Goal: Information Seeking & Learning: Find specific fact

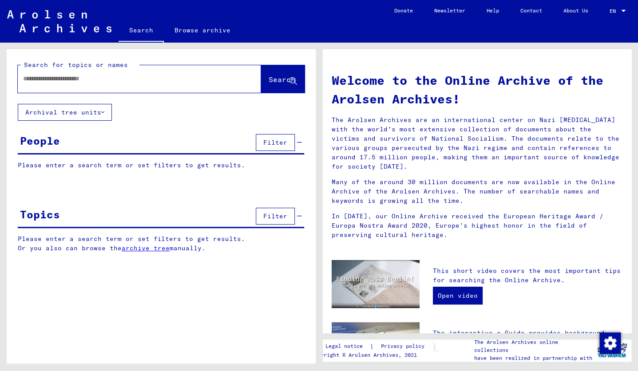
drag, startPoint x: 156, startPoint y: 76, endPoint x: 168, endPoint y: 86, distance: 15.8
click at [156, 76] on input "text" at bounding box center [128, 78] width 211 height 9
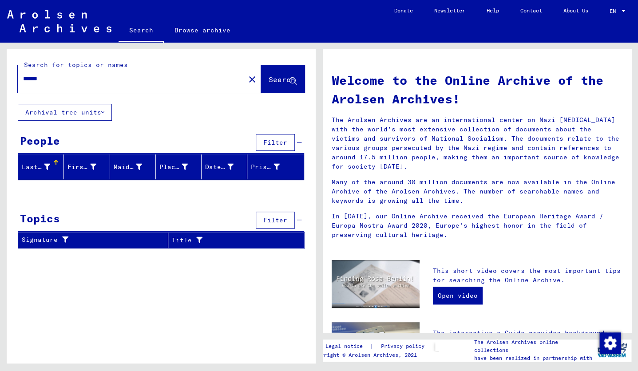
type input "******"
click at [55, 78] on input "******" at bounding box center [128, 78] width 211 height 9
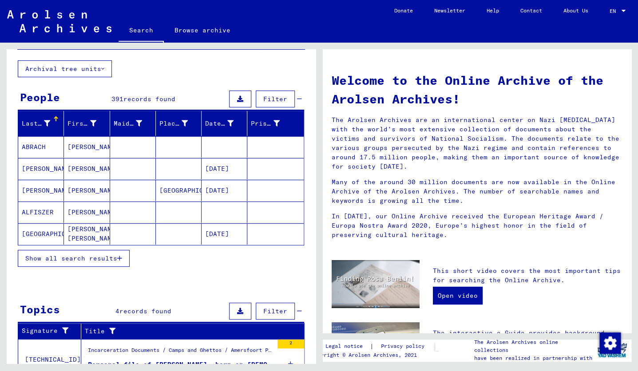
scroll to position [42, 0]
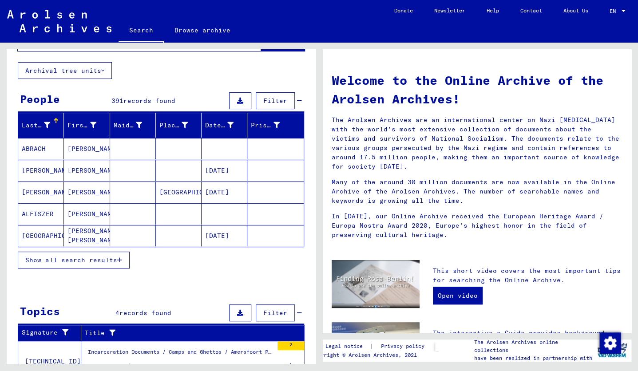
click at [98, 260] on span "Show all search results" at bounding box center [71, 260] width 92 height 8
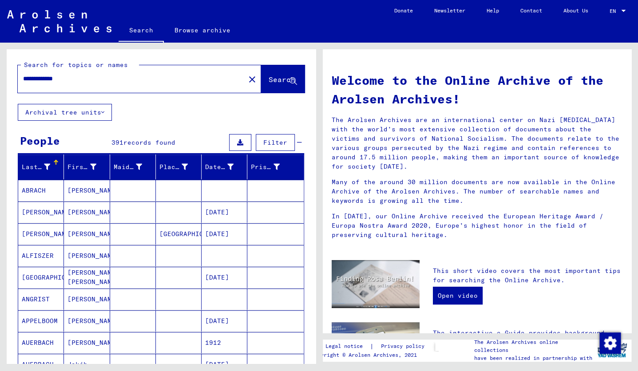
scroll to position [0, 0]
click at [269, 79] on span "Search" at bounding box center [282, 79] width 27 height 9
drag, startPoint x: 84, startPoint y: 79, endPoint x: 65, endPoint y: 83, distance: 19.1
click at [25, 70] on div "**********" at bounding box center [126, 79] width 217 height 20
type input "**********"
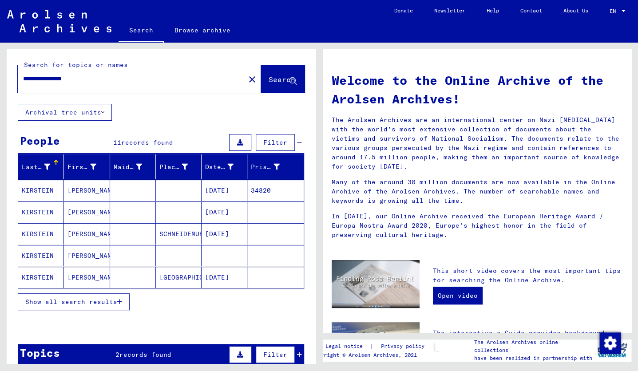
click at [216, 212] on mat-cell "[DATE]" at bounding box center [225, 212] width 46 height 21
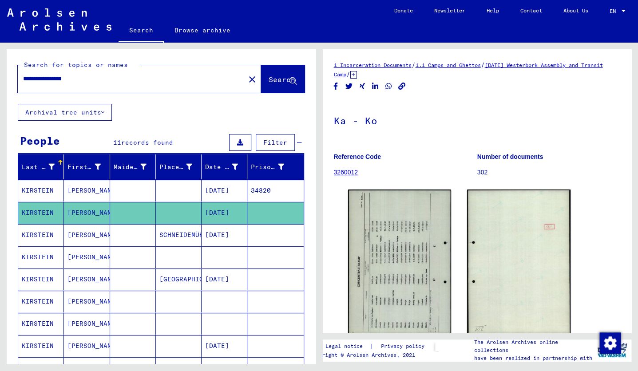
drag, startPoint x: 403, startPoint y: 243, endPoint x: 645, endPoint y: 246, distance: 242.1
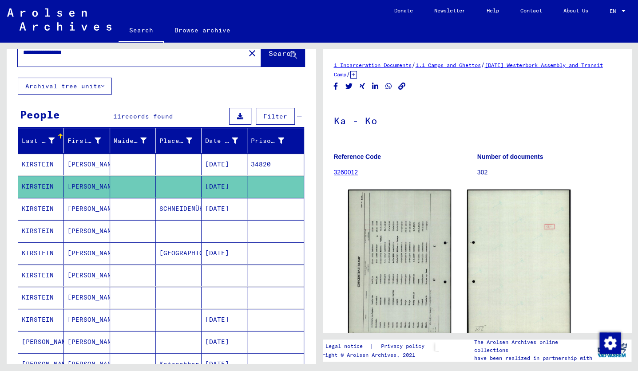
scroll to position [29, 0]
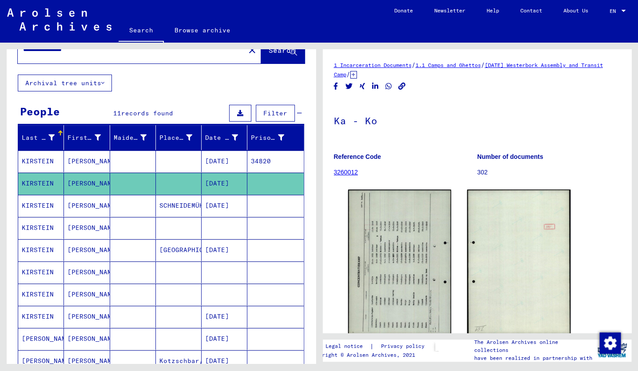
click at [119, 253] on mat-cell at bounding box center [133, 250] width 46 height 22
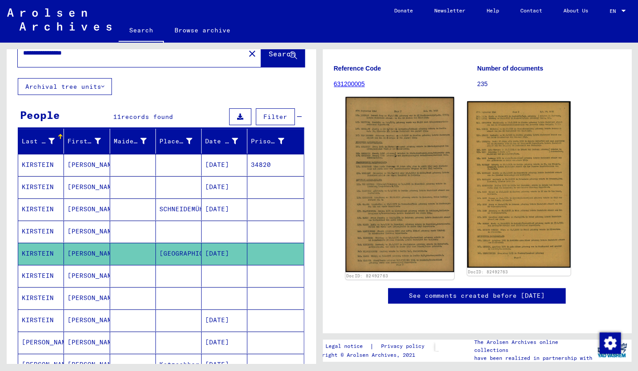
scroll to position [118, 0]
click at [391, 161] on img at bounding box center [400, 184] width 108 height 175
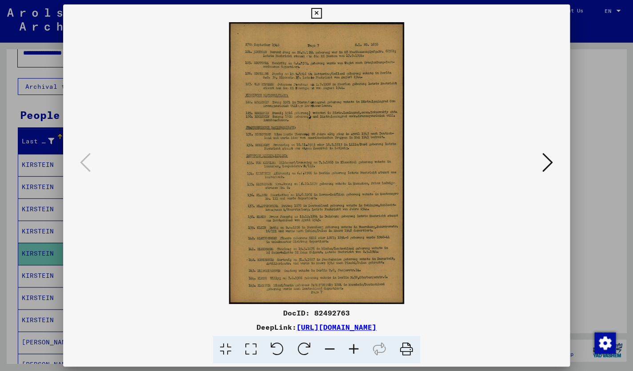
click at [33, 104] on div at bounding box center [316, 185] width 633 height 371
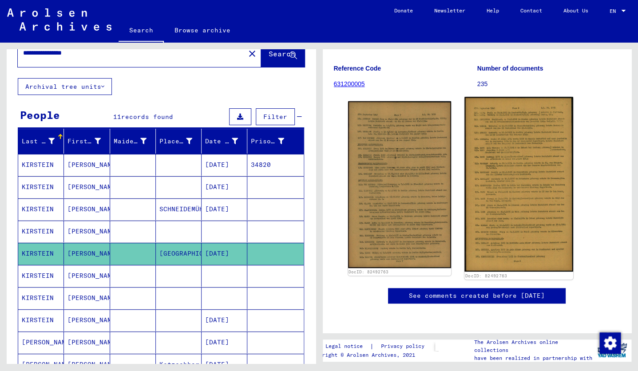
click at [516, 213] on img at bounding box center [519, 184] width 108 height 175
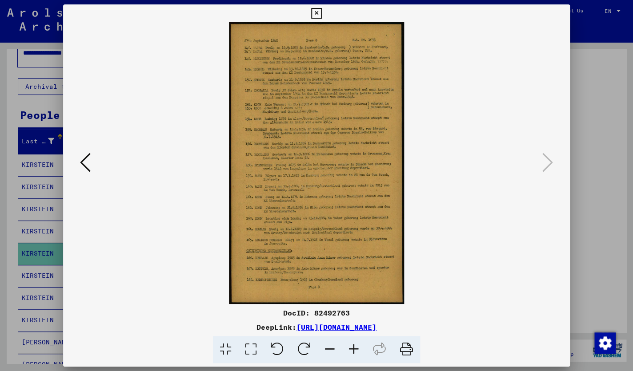
click at [84, 161] on icon at bounding box center [85, 162] width 11 height 21
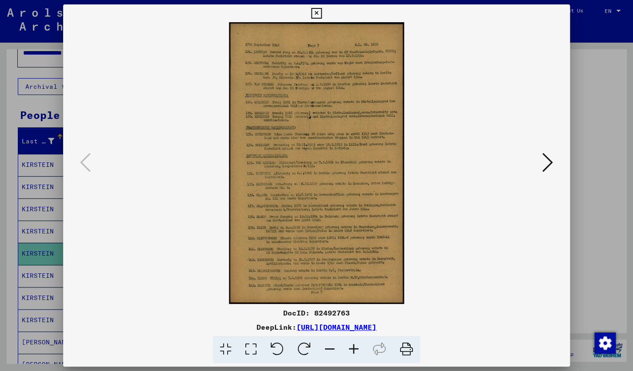
click at [552, 161] on icon at bounding box center [547, 162] width 11 height 21
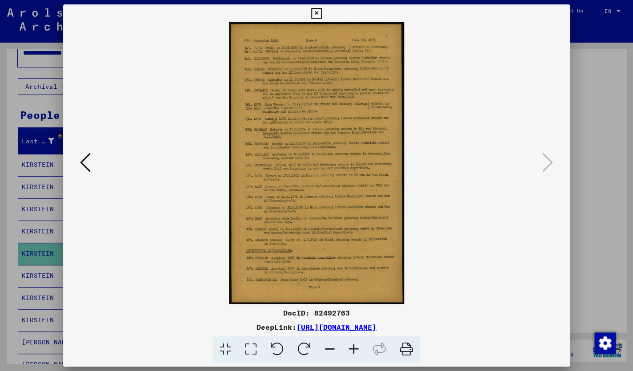
click at [84, 159] on icon at bounding box center [85, 162] width 11 height 21
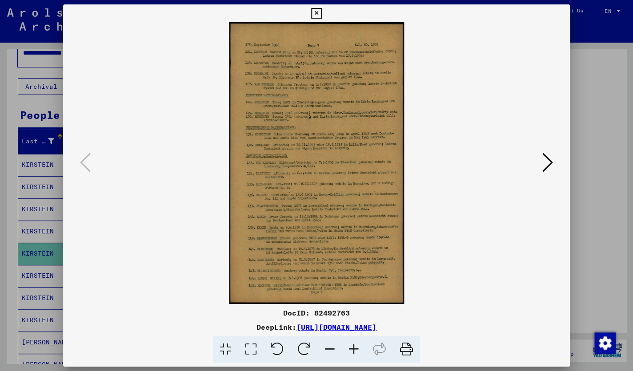
click at [549, 166] on icon at bounding box center [547, 162] width 11 height 21
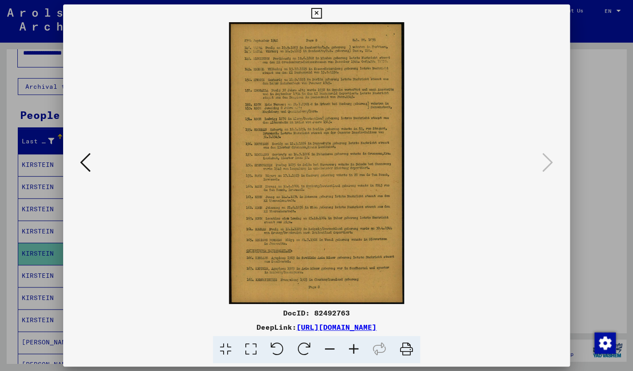
click at [83, 164] on icon at bounding box center [85, 162] width 11 height 21
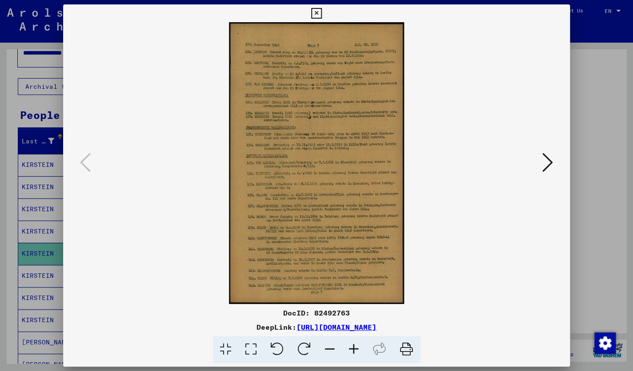
drag, startPoint x: 331, startPoint y: 205, endPoint x: 376, endPoint y: 211, distance: 46.2
click at [321, 13] on icon at bounding box center [316, 13] width 10 height 11
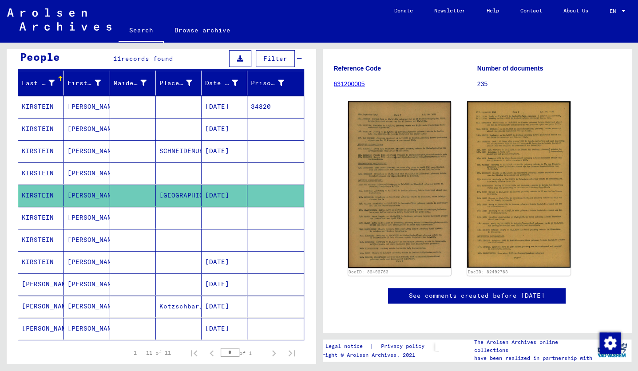
scroll to position [86, 0]
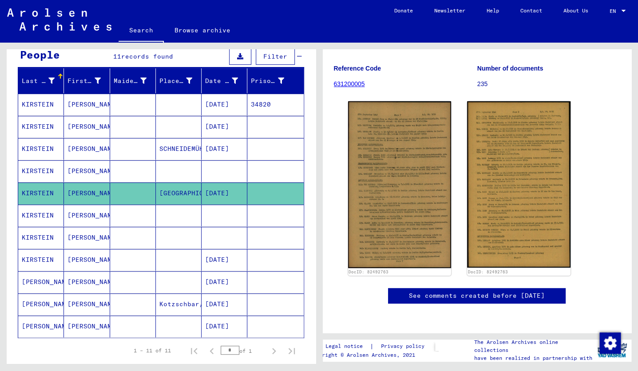
click at [214, 258] on mat-cell "[DATE]" at bounding box center [225, 260] width 46 height 22
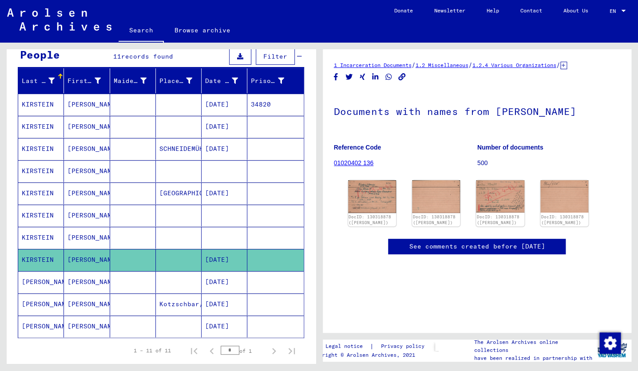
drag, startPoint x: 487, startPoint y: 196, endPoint x: 640, endPoint y: 276, distance: 172.9
click at [234, 286] on mat-cell "[DATE]" at bounding box center [225, 282] width 46 height 22
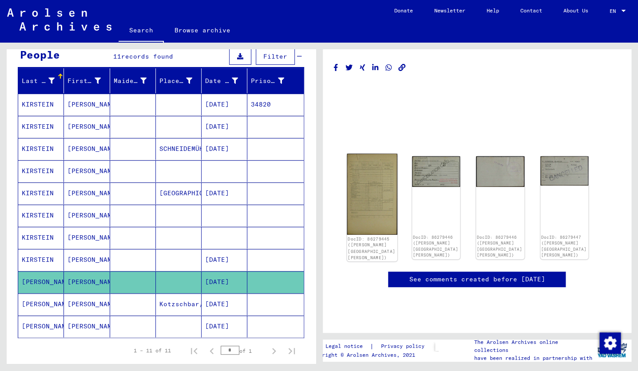
click at [357, 220] on img at bounding box center [372, 194] width 51 height 81
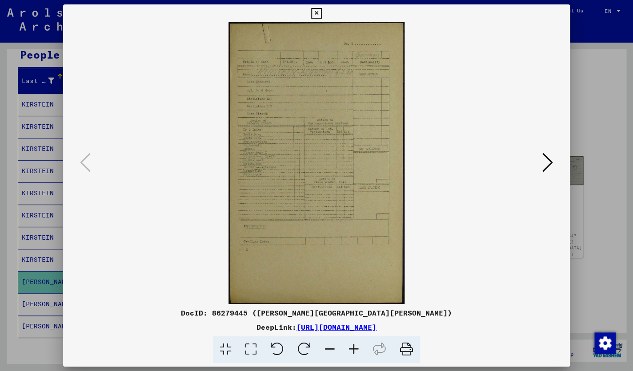
click at [321, 13] on icon at bounding box center [316, 13] width 10 height 11
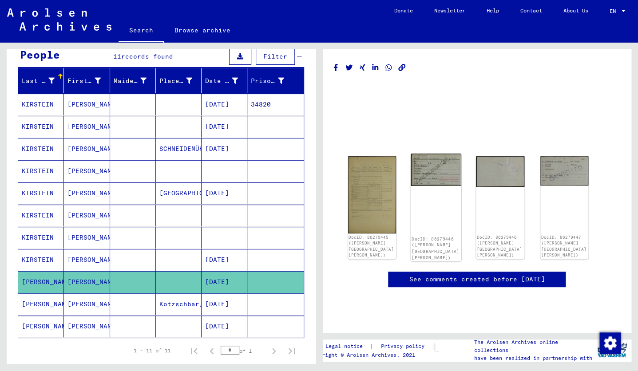
click at [448, 170] on img at bounding box center [436, 170] width 51 height 32
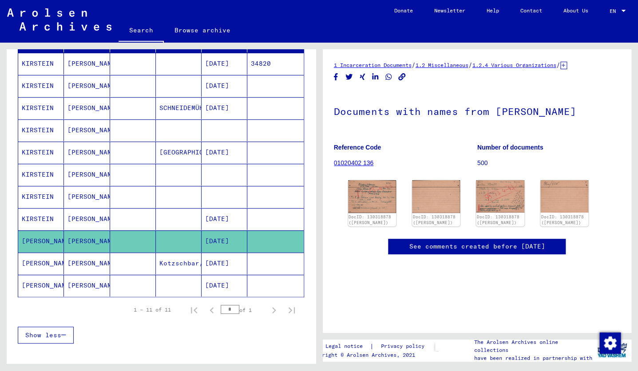
scroll to position [128, 0]
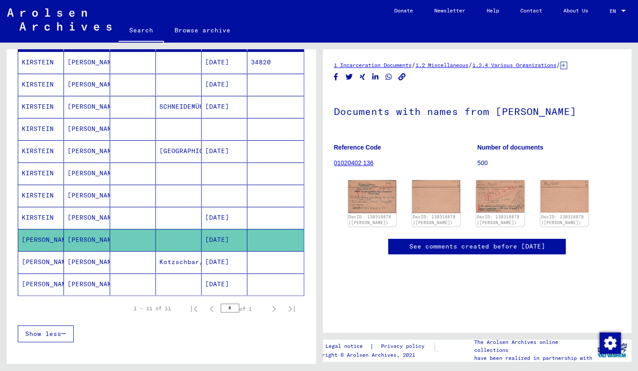
click at [121, 178] on mat-cell at bounding box center [133, 174] width 46 height 22
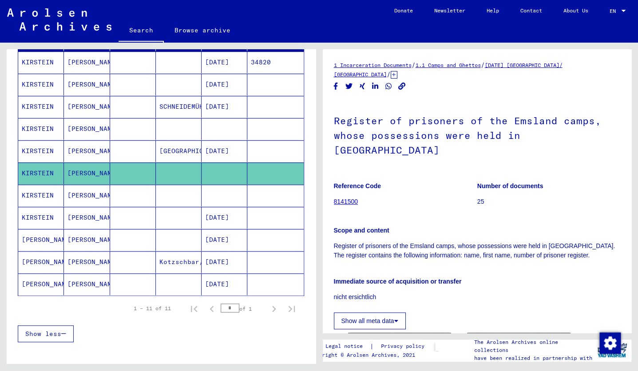
click at [128, 192] on mat-cell at bounding box center [133, 196] width 46 height 22
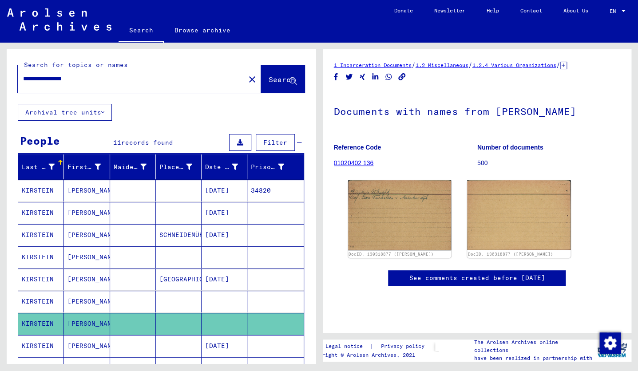
click at [107, 82] on input "**********" at bounding box center [131, 78] width 217 height 9
drag, startPoint x: 49, startPoint y: 75, endPoint x: 1, endPoint y: 77, distance: 48.5
click at [0, 69] on html "**********" at bounding box center [319, 185] width 638 height 371
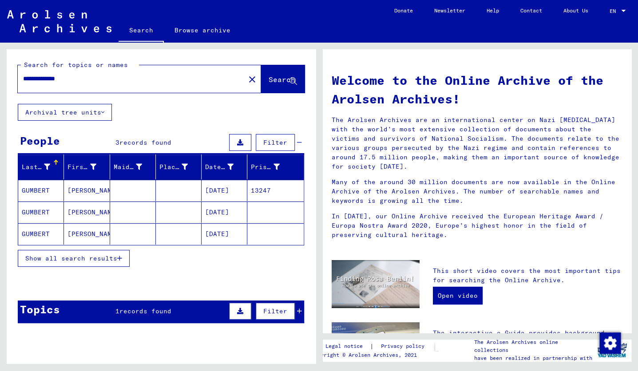
click at [77, 188] on mat-cell "[PERSON_NAME]" at bounding box center [87, 190] width 46 height 21
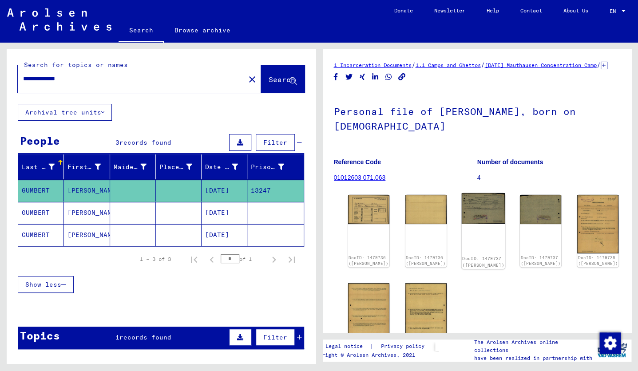
click at [462, 214] on img at bounding box center [484, 208] width 44 height 31
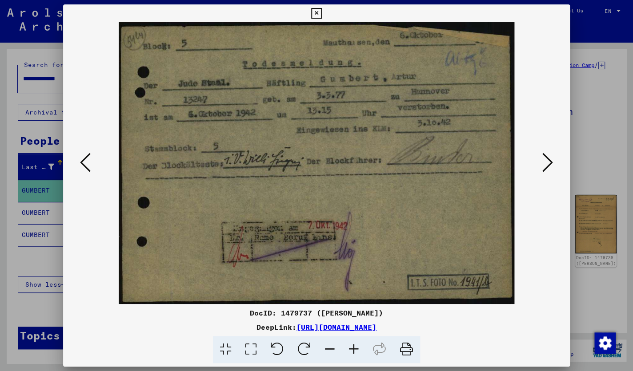
click at [453, 214] on img at bounding box center [316, 163] width 446 height 282
drag, startPoint x: 204, startPoint y: 41, endPoint x: 245, endPoint y: 52, distance: 42.5
drag, startPoint x: 137, startPoint y: 18, endPoint x: 134, endPoint y: 0, distance: 17.6
click at [308, 13] on div at bounding box center [316, 13] width 16 height 18
click at [47, 131] on div at bounding box center [316, 185] width 633 height 371
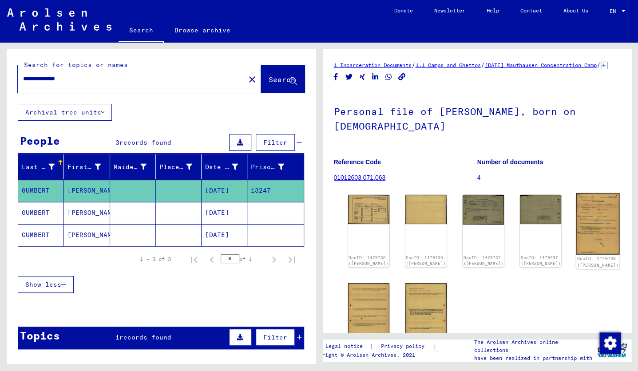
click at [577, 215] on img at bounding box center [599, 224] width 44 height 62
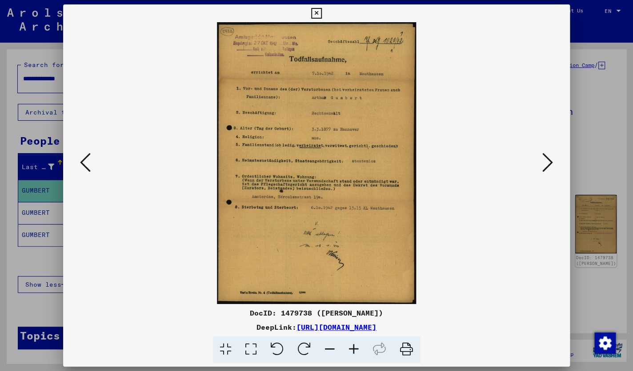
click at [329, 133] on img at bounding box center [316, 163] width 446 height 282
click at [44, 50] on div at bounding box center [316, 185] width 633 height 371
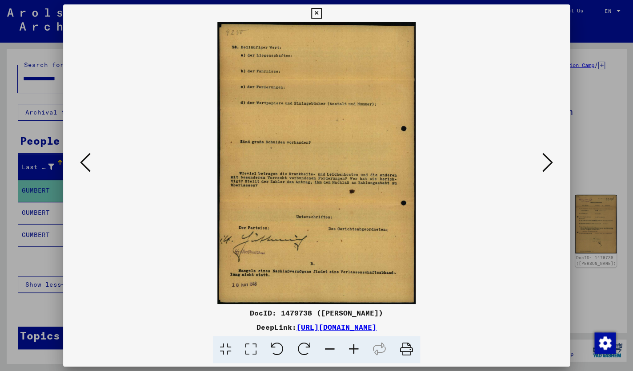
click at [625, 234] on div at bounding box center [316, 185] width 633 height 371
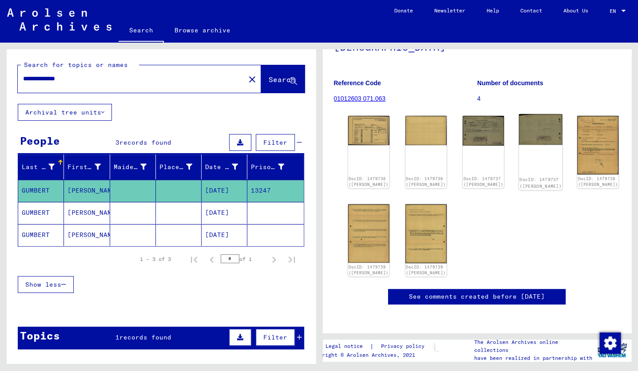
scroll to position [77, 0]
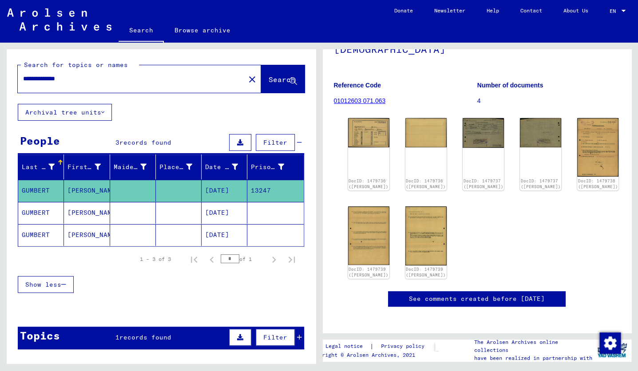
drag, startPoint x: 545, startPoint y: 144, endPoint x: 647, endPoint y: 142, distance: 102.2
drag, startPoint x: 594, startPoint y: 138, endPoint x: 651, endPoint y: 135, distance: 57.0
drag, startPoint x: 410, startPoint y: 230, endPoint x: 650, endPoint y: 245, distance: 241.2
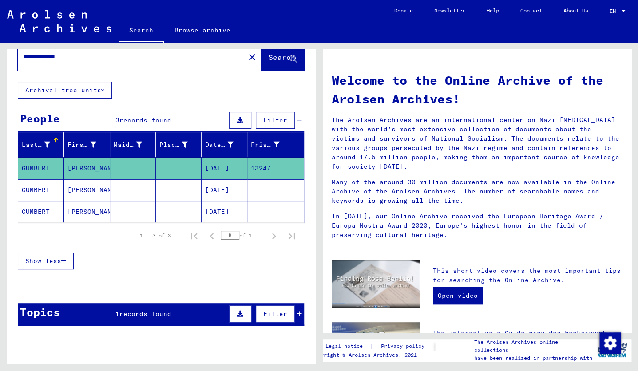
scroll to position [20, 0]
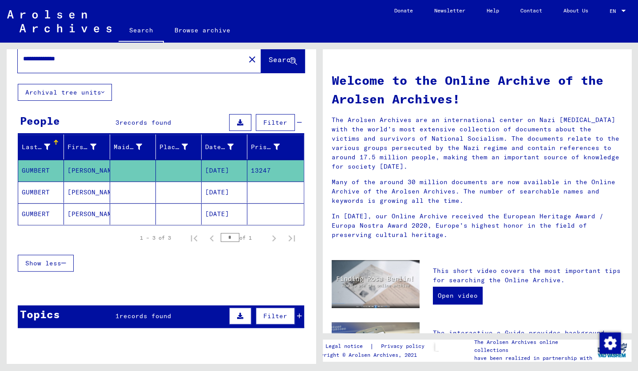
click at [183, 195] on mat-cell at bounding box center [179, 192] width 46 height 21
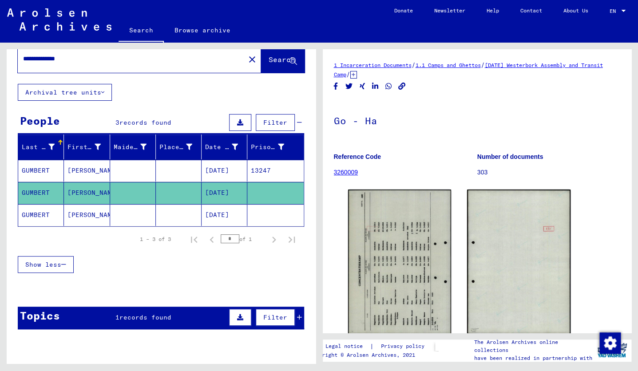
drag, startPoint x: 394, startPoint y: 215, endPoint x: 645, endPoint y: 140, distance: 262.4
click at [92, 216] on mat-cell "[PERSON_NAME]" at bounding box center [87, 215] width 46 height 22
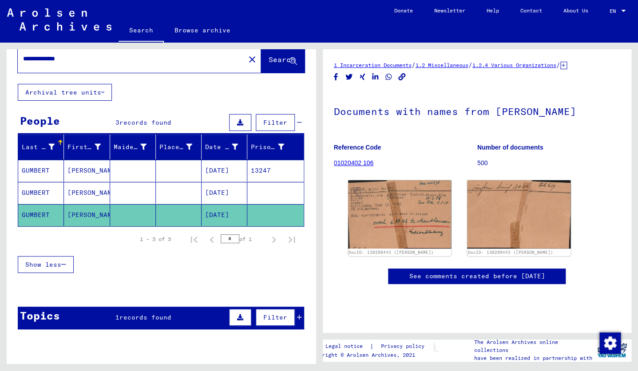
click at [92, 216] on mat-cell "[PERSON_NAME]" at bounding box center [87, 215] width 46 height 22
click at [108, 56] on input "**********" at bounding box center [131, 58] width 217 height 9
drag, startPoint x: 100, startPoint y: 59, endPoint x: 0, endPoint y: 50, distance: 101.2
click at [0, 50] on html "**********" at bounding box center [319, 185] width 638 height 371
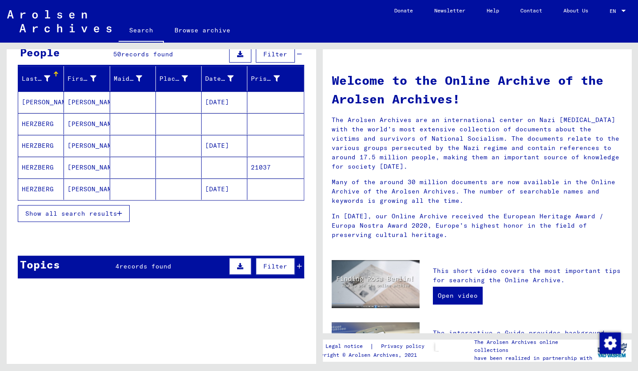
scroll to position [89, 0]
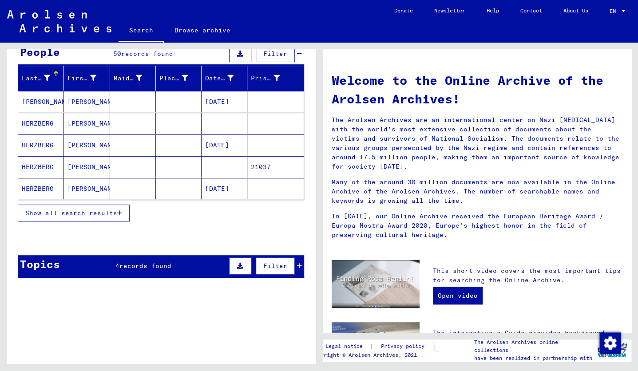
click at [89, 139] on mat-cell "[PERSON_NAME]" at bounding box center [87, 145] width 46 height 21
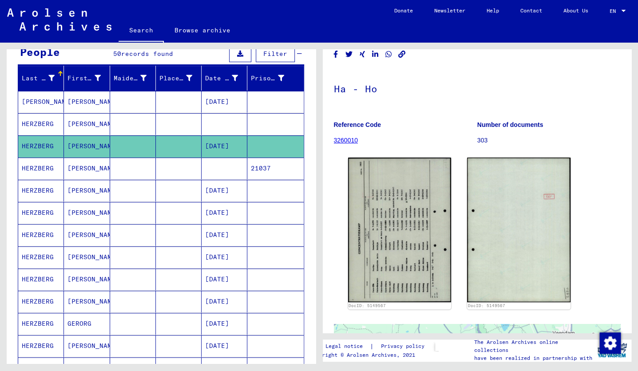
scroll to position [29, 0]
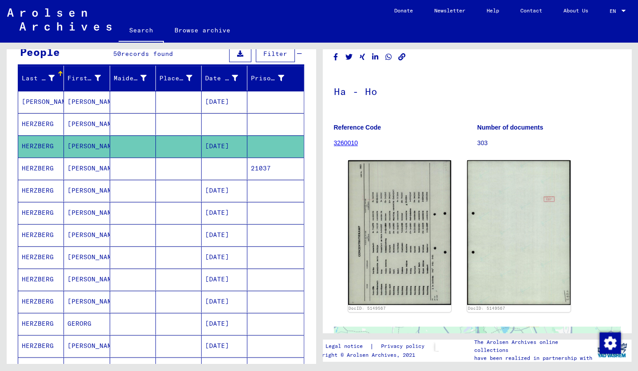
drag, startPoint x: 402, startPoint y: 206, endPoint x: 647, endPoint y: 199, distance: 245.3
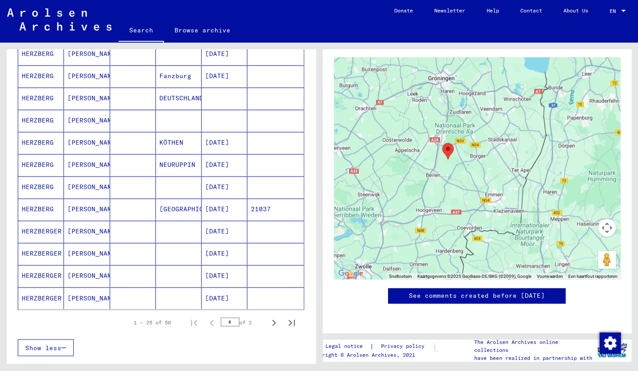
scroll to position [426, 0]
click at [111, 183] on mat-cell at bounding box center [133, 186] width 46 height 22
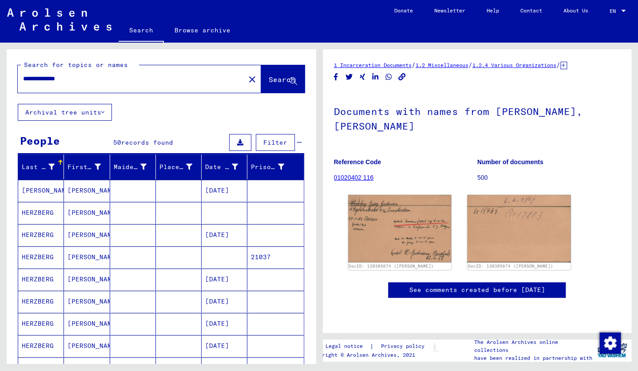
drag, startPoint x: 519, startPoint y: 189, endPoint x: 641, endPoint y: 202, distance: 122.8
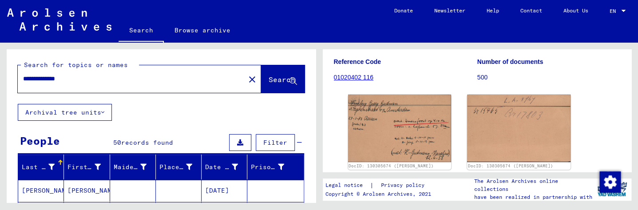
click at [94, 80] on input "**********" at bounding box center [131, 78] width 217 height 9
drag, startPoint x: 87, startPoint y: 80, endPoint x: 8, endPoint y: 72, distance: 79.1
click at [0, 61] on html "**********" at bounding box center [319, 105] width 638 height 210
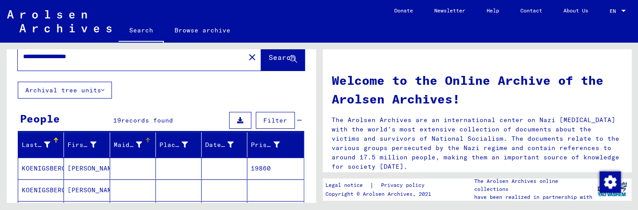
scroll to position [45, 0]
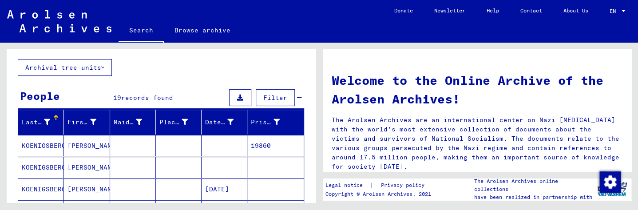
click at [121, 183] on mat-cell at bounding box center [133, 189] width 46 height 21
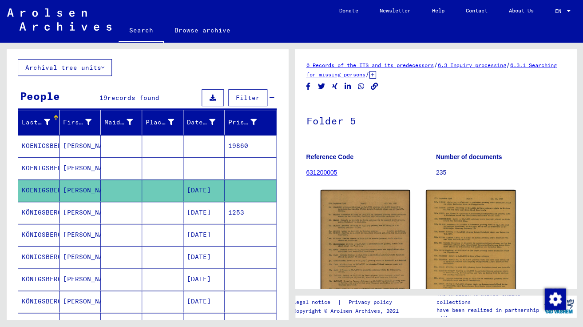
drag, startPoint x: 581, startPoint y: 320, endPoint x: 601, endPoint y: 325, distance: 20.9
click at [583, 325] on html "**********" at bounding box center [291, 163] width 583 height 327
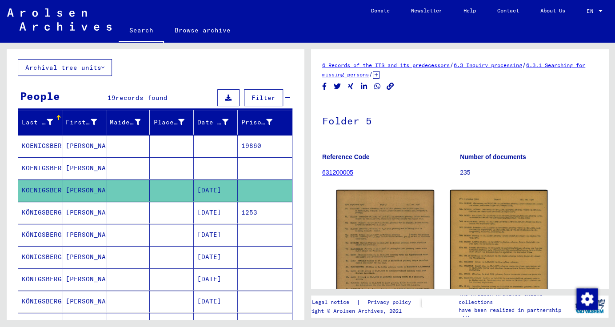
click at [221, 213] on mat-cell "[DATE]" at bounding box center [216, 213] width 44 height 22
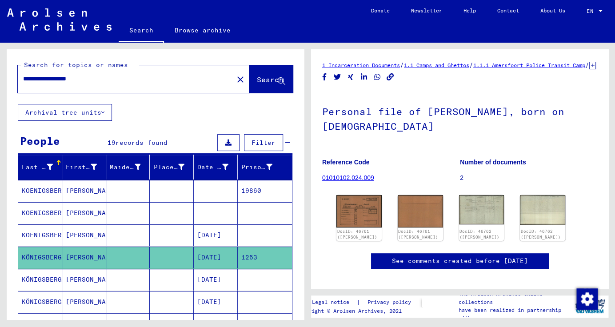
click at [222, 279] on mat-cell "[DATE]" at bounding box center [216, 280] width 44 height 22
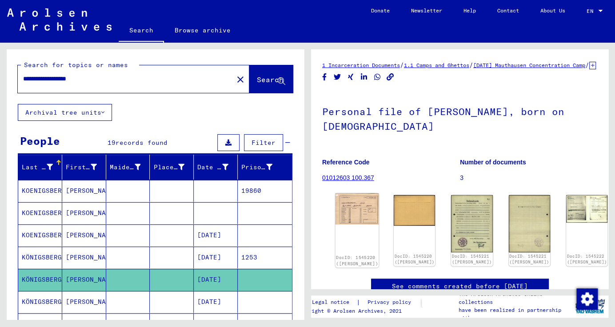
click at [357, 217] on img at bounding box center [357, 209] width 44 height 32
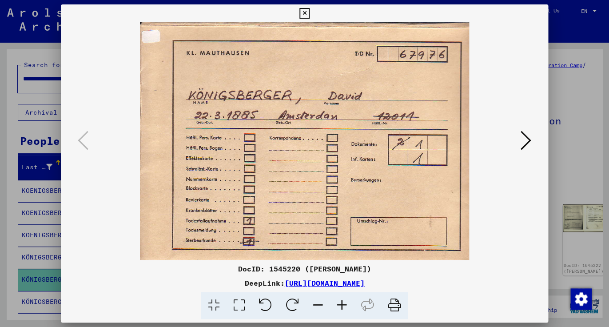
click at [47, 130] on div at bounding box center [304, 163] width 609 height 327
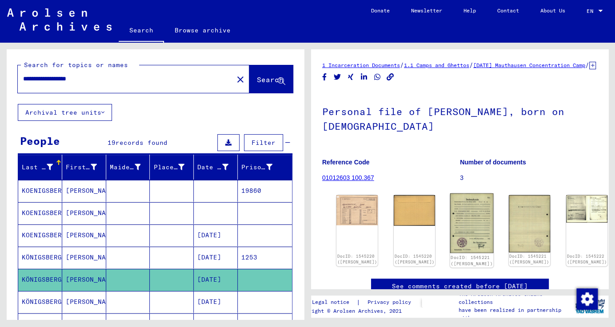
click at [458, 214] on img at bounding box center [472, 223] width 44 height 60
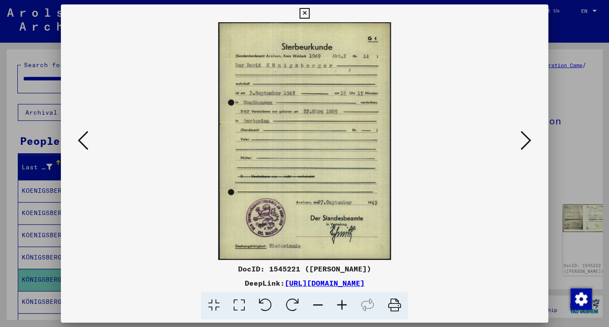
click at [573, 238] on div at bounding box center [304, 163] width 609 height 327
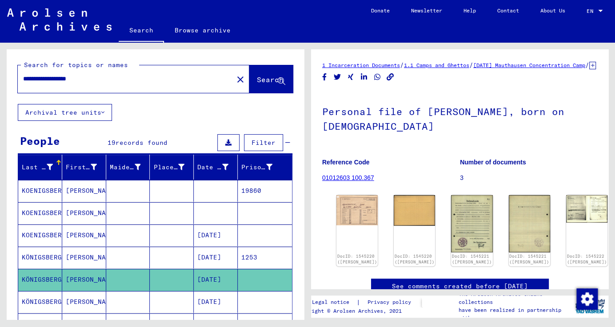
drag, startPoint x: 447, startPoint y: 222, endPoint x: 619, endPoint y: 249, distance: 174.0
click at [565, 207] on img at bounding box center [587, 207] width 44 height 29
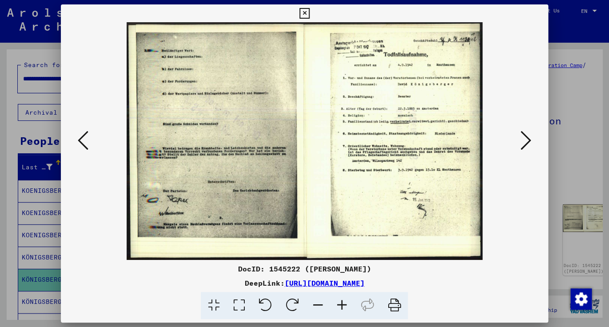
drag, startPoint x: 372, startPoint y: 142, endPoint x: 516, endPoint y: 170, distance: 146.2
click at [394, 303] on icon at bounding box center [394, 305] width 27 height 27
click at [310, 14] on icon at bounding box center [304, 13] width 10 height 11
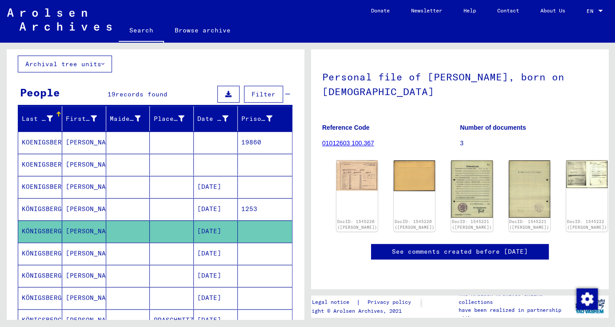
scroll to position [53, 0]
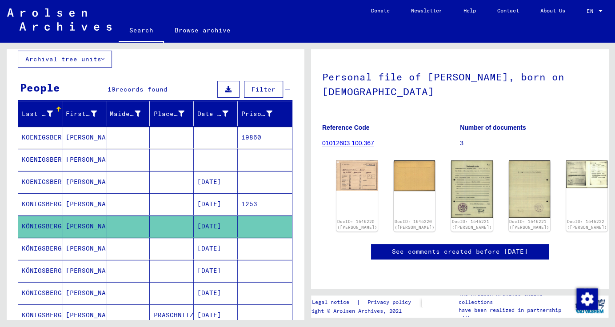
click at [78, 291] on mat-cell "[PERSON_NAME]" at bounding box center [84, 293] width 44 height 22
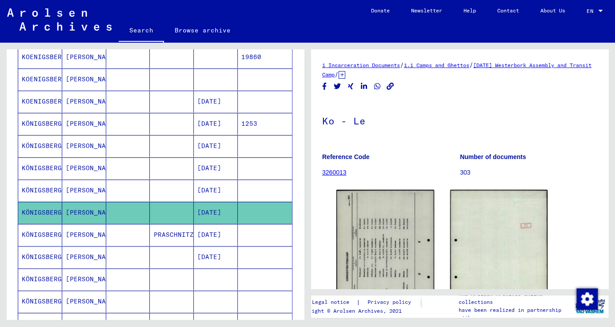
scroll to position [135, 0]
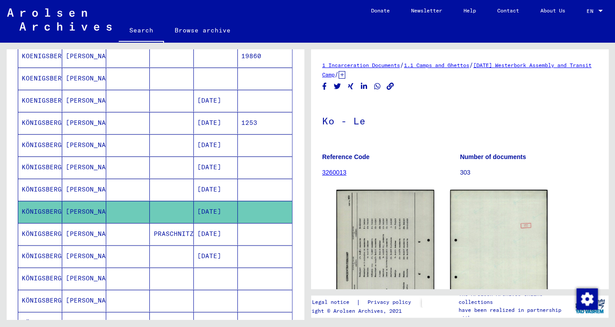
click at [99, 234] on mat-cell "[PERSON_NAME]" at bounding box center [84, 234] width 44 height 22
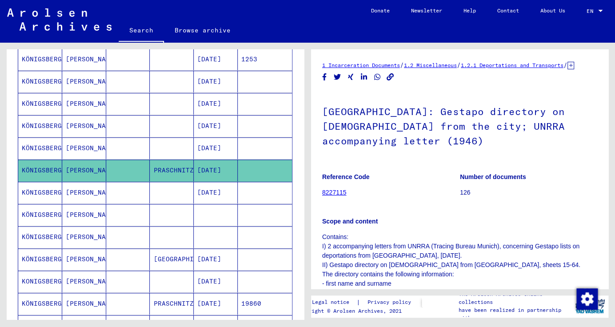
scroll to position [199, 0]
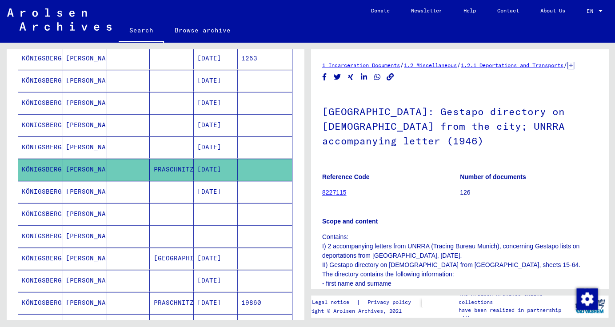
click at [205, 281] on mat-cell "[DATE]" at bounding box center [216, 281] width 44 height 22
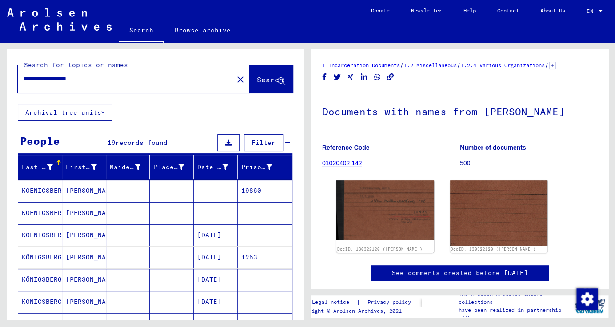
drag, startPoint x: 112, startPoint y: 78, endPoint x: 16, endPoint y: 72, distance: 96.1
click at [14, 68] on div "**********" at bounding box center [155, 76] width 297 height 55
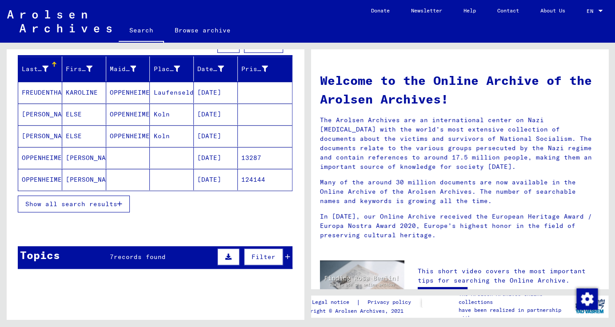
scroll to position [99, 0]
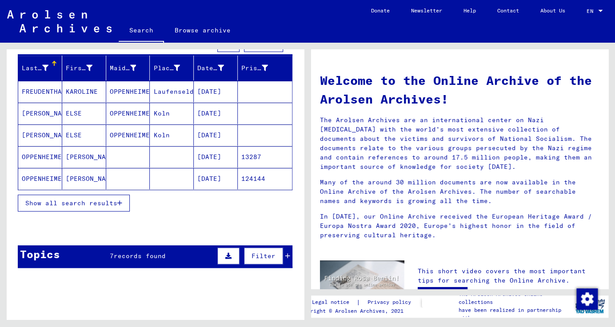
click at [153, 156] on mat-cell at bounding box center [172, 156] width 44 height 21
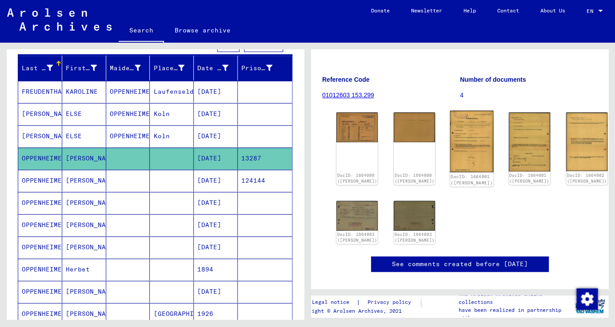
scroll to position [83, 0]
click at [450, 155] on img at bounding box center [472, 141] width 44 height 61
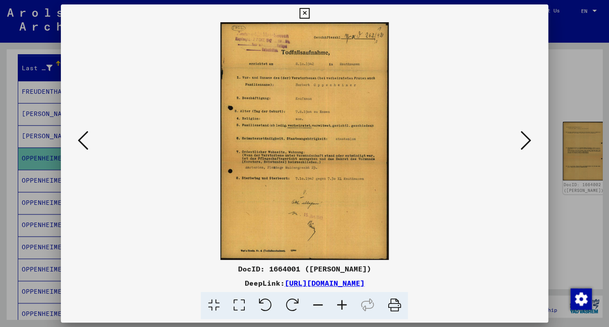
drag, startPoint x: 321, startPoint y: 60, endPoint x: 391, endPoint y: 68, distance: 71.2
click at [579, 103] on div at bounding box center [304, 163] width 609 height 327
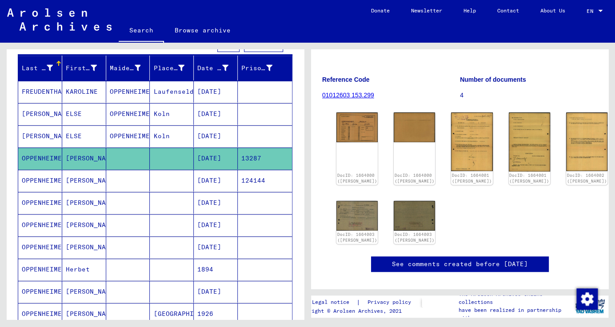
drag, startPoint x: 453, startPoint y: 139, endPoint x: 619, endPoint y: 131, distance: 166.3
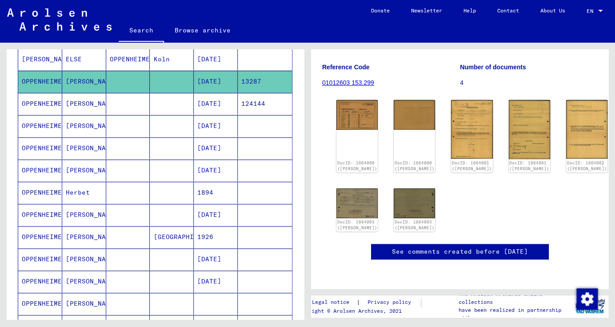
scroll to position [0, 0]
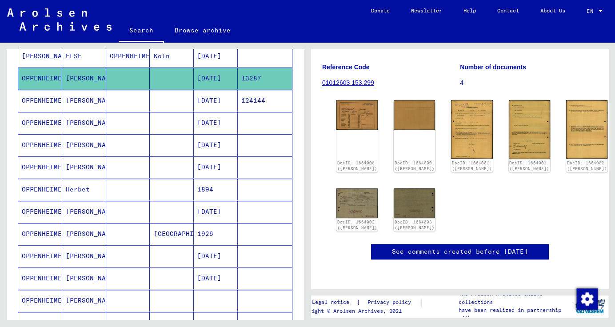
click at [219, 149] on mat-cell "[DATE]" at bounding box center [216, 145] width 44 height 22
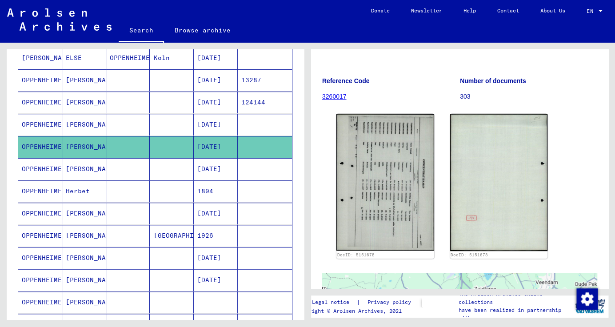
scroll to position [78, 0]
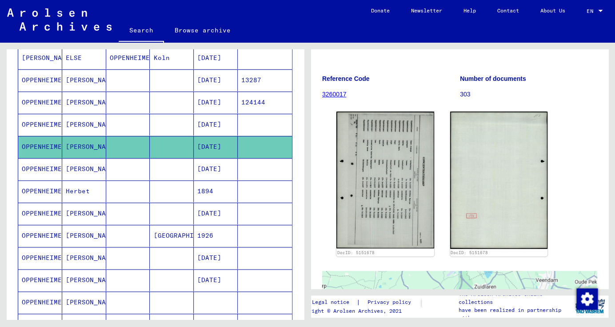
drag, startPoint x: 385, startPoint y: 159, endPoint x: 598, endPoint y: -12, distance: 272.7
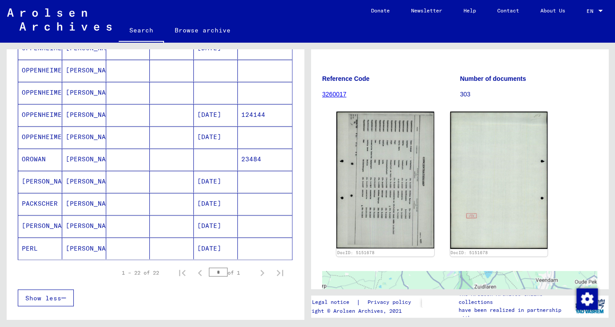
scroll to position [410, 0]
click at [160, 136] on mat-cell at bounding box center [172, 137] width 44 height 22
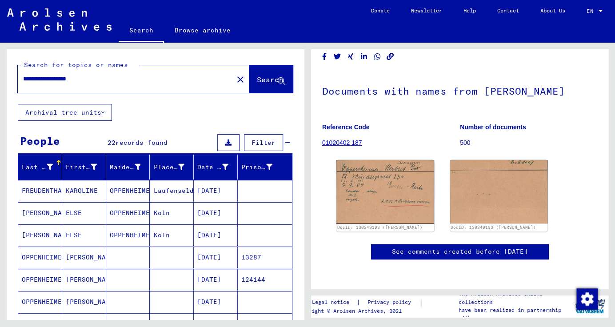
drag, startPoint x: 110, startPoint y: 80, endPoint x: 32, endPoint y: 68, distance: 79.0
click at [31, 69] on div "**********" at bounding box center [155, 76] width 275 height 32
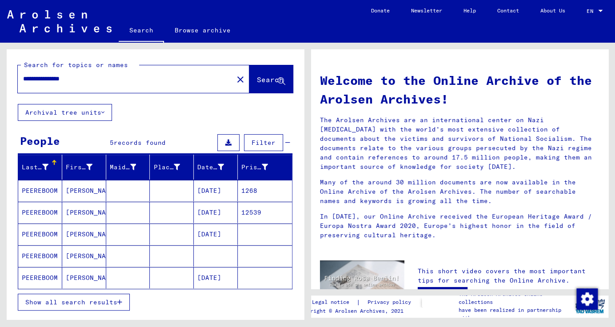
scroll to position [4, 0]
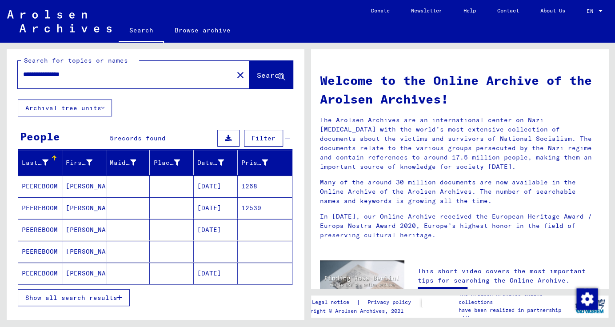
click at [206, 189] on mat-cell "[DATE]" at bounding box center [216, 185] width 44 height 21
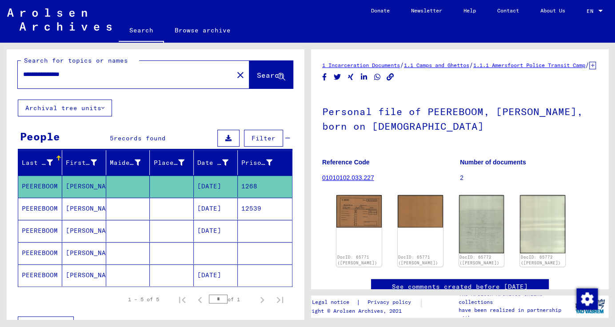
click at [207, 212] on mat-cell "[DATE]" at bounding box center [216, 209] width 44 height 22
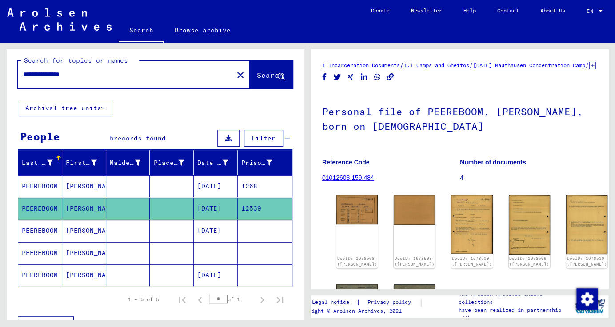
drag, startPoint x: 430, startPoint y: 218, endPoint x: 619, endPoint y: 243, distance: 190.0
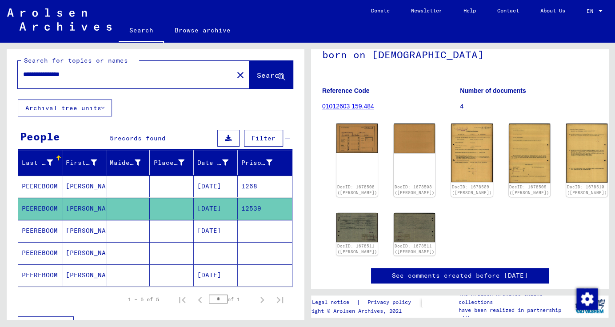
click at [163, 228] on mat-cell at bounding box center [172, 231] width 44 height 22
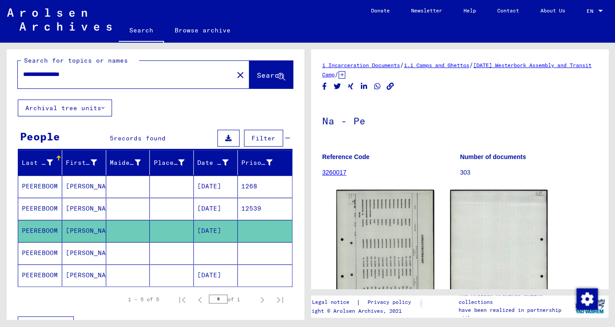
drag, startPoint x: 393, startPoint y: 238, endPoint x: 616, endPoint y: 149, distance: 239.9
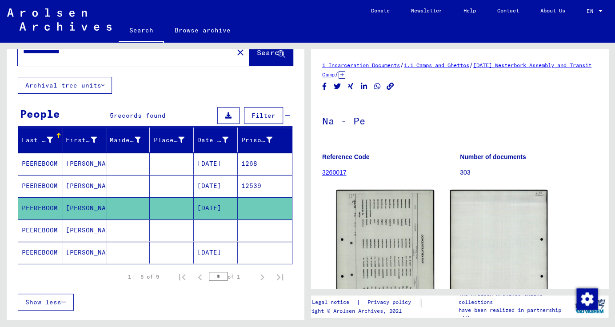
scroll to position [29, 0]
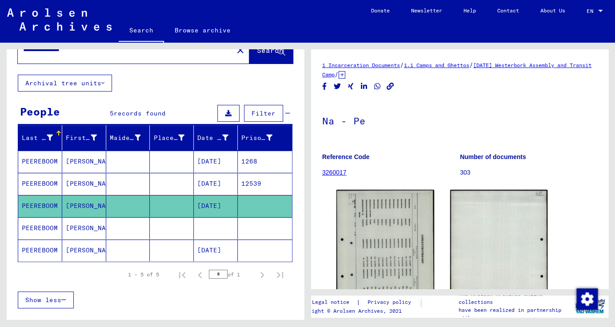
click at [196, 249] on mat-cell "[DATE]" at bounding box center [216, 250] width 44 height 22
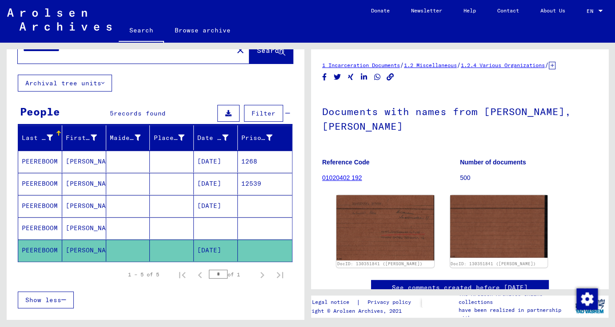
scroll to position [24, 0]
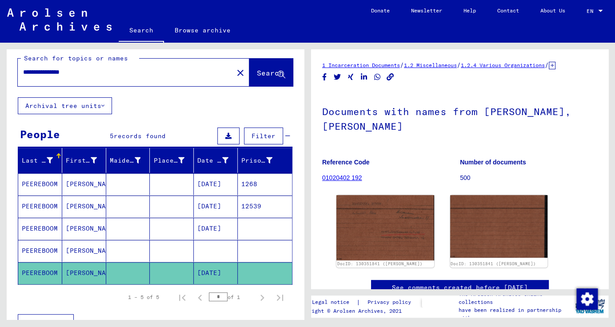
drag, startPoint x: 112, startPoint y: 57, endPoint x: 5, endPoint y: 44, distance: 107.3
click at [5, 44] on div "**********" at bounding box center [153, 181] width 307 height 277
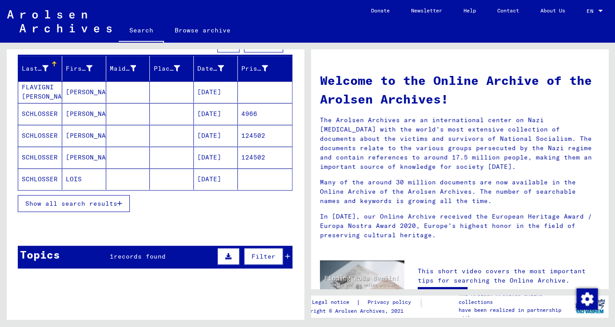
scroll to position [99, 0]
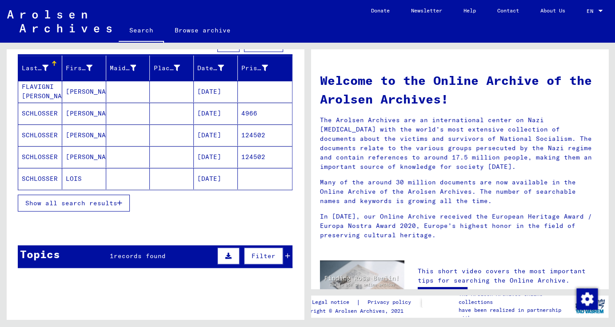
click at [107, 201] on span "Show all search results" at bounding box center [71, 203] width 92 height 8
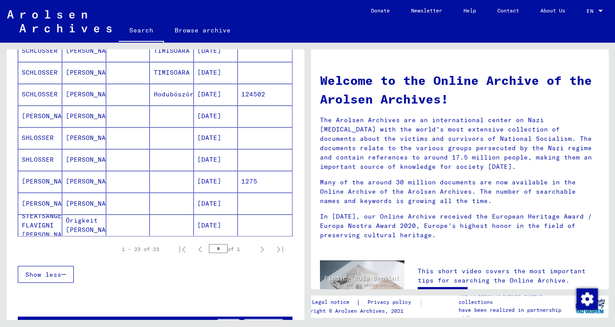
scroll to position [445, 0]
click at [218, 176] on mat-cell "[DATE]" at bounding box center [216, 180] width 44 height 21
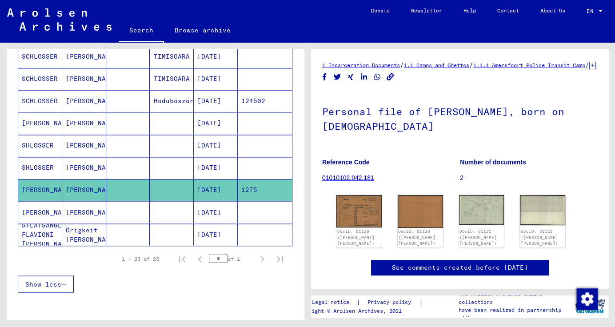
click at [218, 209] on mat-cell "[DATE]" at bounding box center [216, 212] width 44 height 22
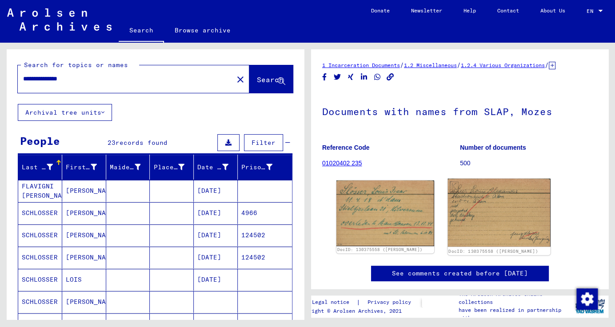
click at [471, 207] on img at bounding box center [498, 213] width 102 height 68
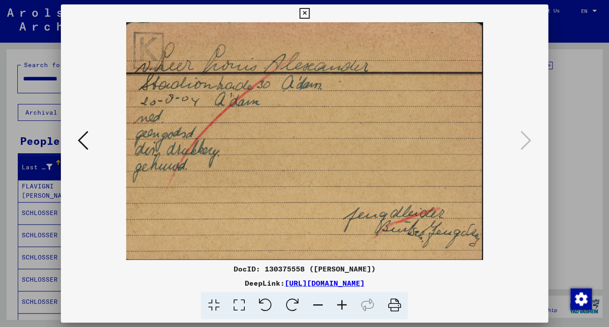
drag, startPoint x: 38, startPoint y: 152, endPoint x: 43, endPoint y: 152, distance: 4.5
click at [38, 152] on div at bounding box center [304, 163] width 609 height 327
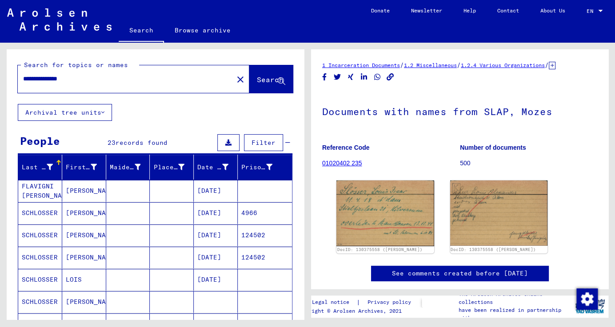
drag, startPoint x: 42, startPoint y: 80, endPoint x: 50, endPoint y: 103, distance: 24.4
click at [21, 81] on div "**********" at bounding box center [123, 79] width 210 height 20
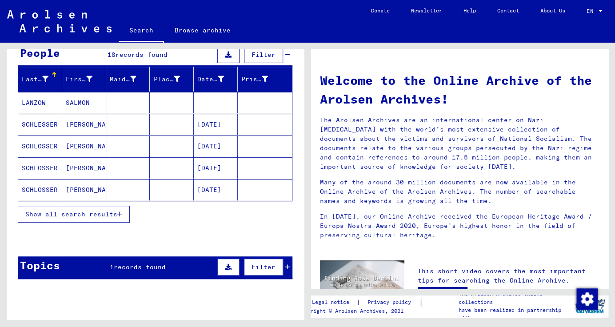
click at [103, 216] on button "Show all search results" at bounding box center [74, 214] width 112 height 17
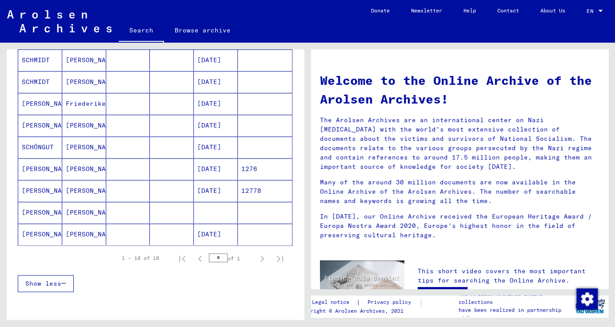
click at [150, 171] on mat-cell at bounding box center [172, 168] width 44 height 21
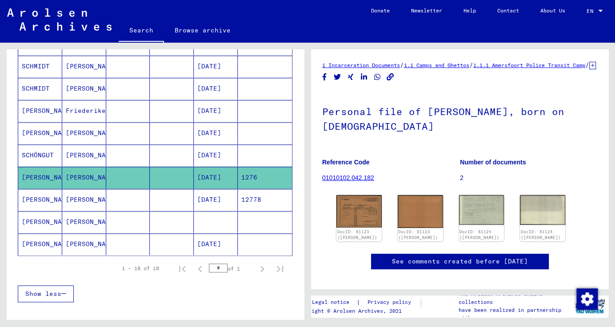
scroll to position [323, 0]
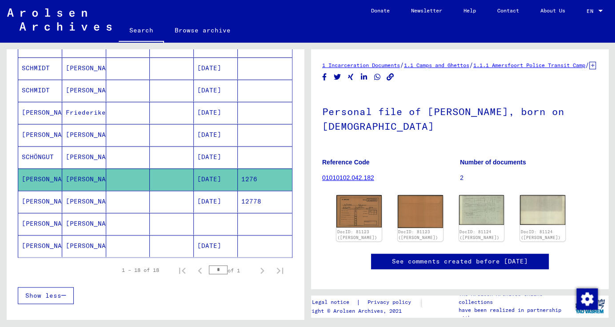
click at [206, 200] on mat-cell "[DATE]" at bounding box center [216, 202] width 44 height 22
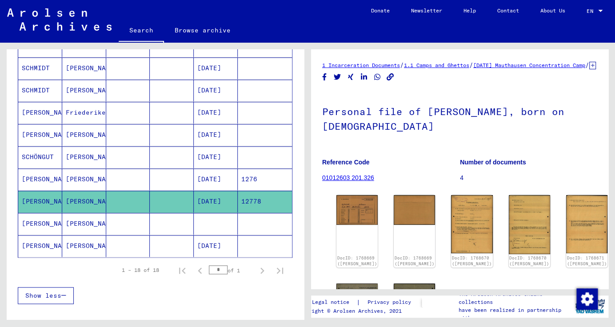
drag, startPoint x: 426, startPoint y: 213, endPoint x: 622, endPoint y: 209, distance: 196.4
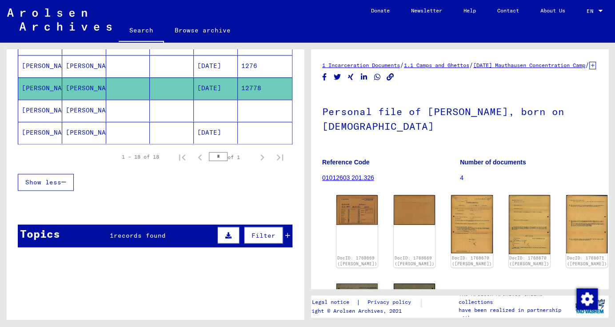
scroll to position [435, 0]
click at [210, 130] on mat-cell "[DATE]" at bounding box center [216, 133] width 44 height 22
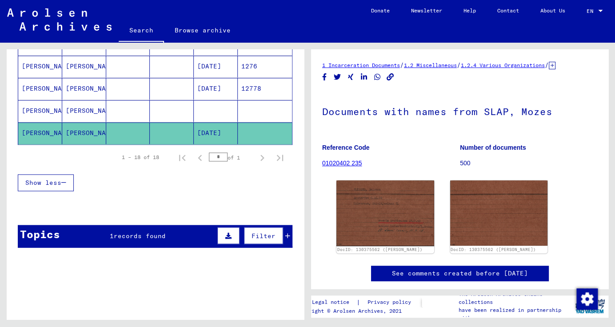
click at [210, 131] on mat-cell "[DATE]" at bounding box center [216, 133] width 44 height 22
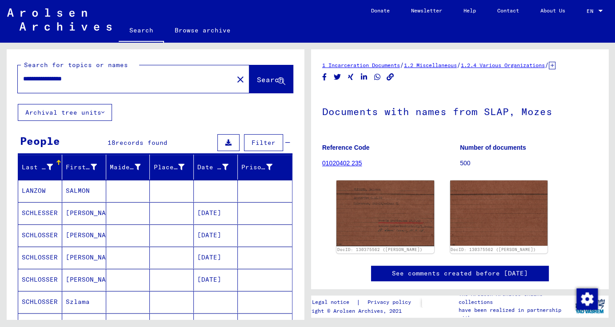
click at [101, 79] on input "**********" at bounding box center [125, 78] width 205 height 9
drag, startPoint x: 6, startPoint y: 62, endPoint x: -12, endPoint y: 61, distance: 17.8
click at [0, 61] on html "**********" at bounding box center [307, 163] width 615 height 327
type input "**********"
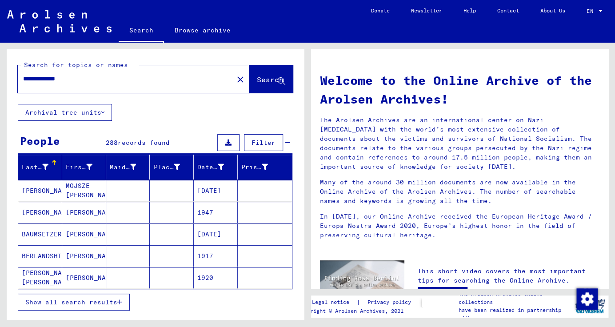
click at [114, 299] on span "Show all search results" at bounding box center [71, 302] width 92 height 8
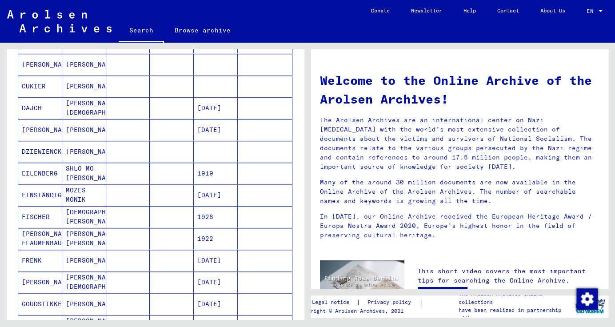
scroll to position [261, 0]
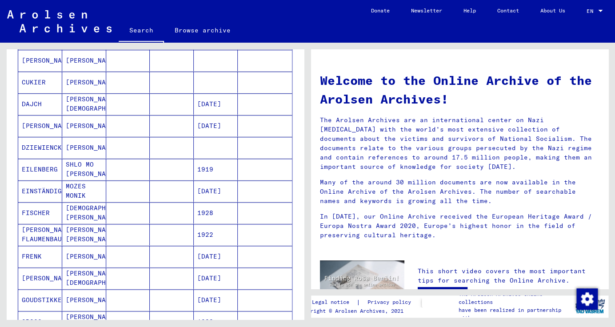
click at [217, 253] on mat-cell "[DATE]" at bounding box center [216, 256] width 44 height 21
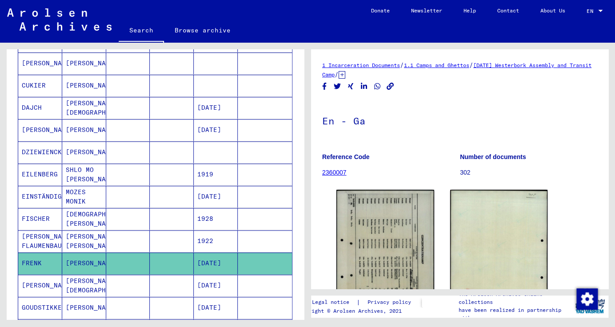
drag, startPoint x: 358, startPoint y: 222, endPoint x: 601, endPoint y: 291, distance: 252.6
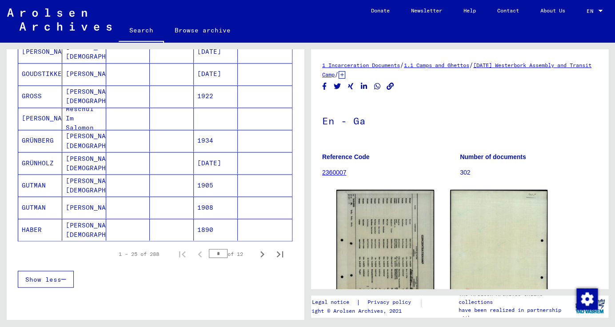
scroll to position [503, 0]
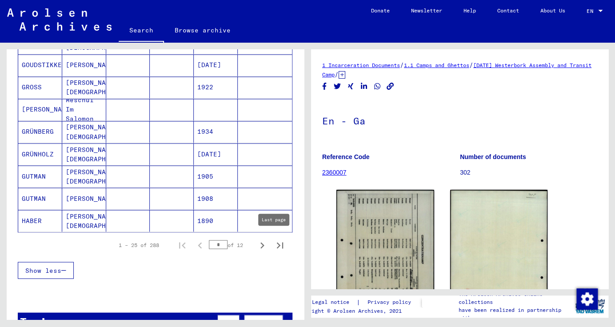
click at [274, 241] on icon "Last page" at bounding box center [280, 245] width 12 height 12
type input "**"
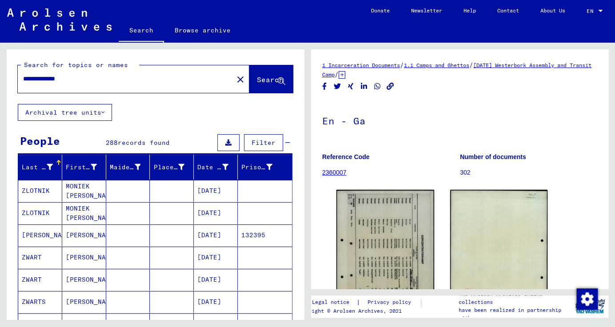
scroll to position [0, 0]
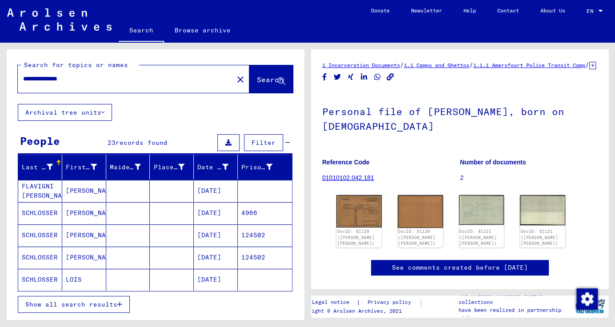
click at [37, 80] on input "**********" at bounding box center [125, 78] width 205 height 9
drag, startPoint x: 89, startPoint y: 79, endPoint x: -3, endPoint y: 72, distance: 92.2
click at [0, 72] on html "**********" at bounding box center [307, 163] width 615 height 327
click at [86, 82] on div "*******" at bounding box center [123, 79] width 210 height 20
click at [84, 80] on input "*******" at bounding box center [125, 78] width 205 height 9
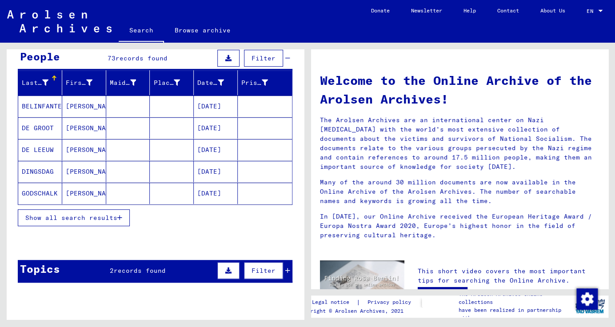
scroll to position [81, 0]
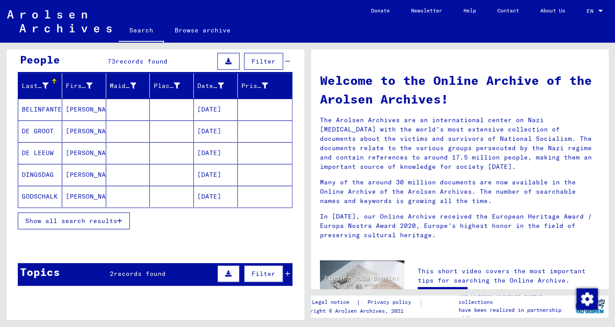
click at [99, 217] on span "Show all search results" at bounding box center [71, 221] width 92 height 8
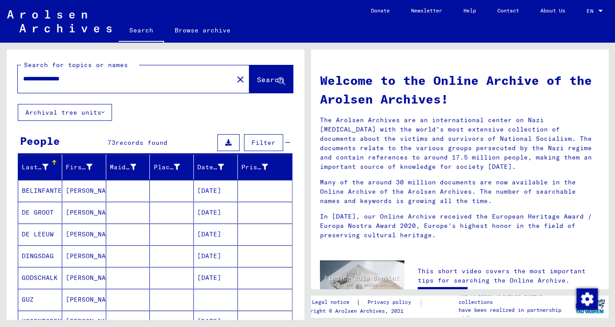
scroll to position [0, 0]
drag, startPoint x: 48, startPoint y: 79, endPoint x: 36, endPoint y: 99, distance: 23.8
click at [22, 81] on div "**********" at bounding box center [120, 79] width 205 height 20
type input "**********"
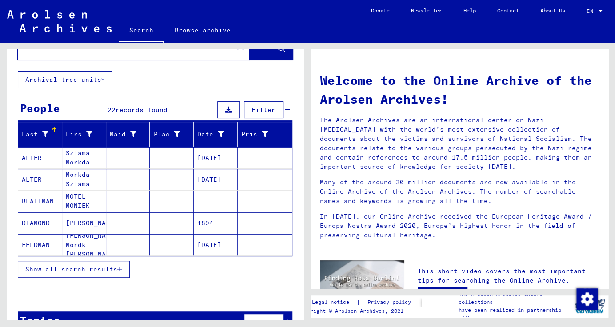
scroll to position [24, 0]
